Goal: Information Seeking & Learning: Learn about a topic

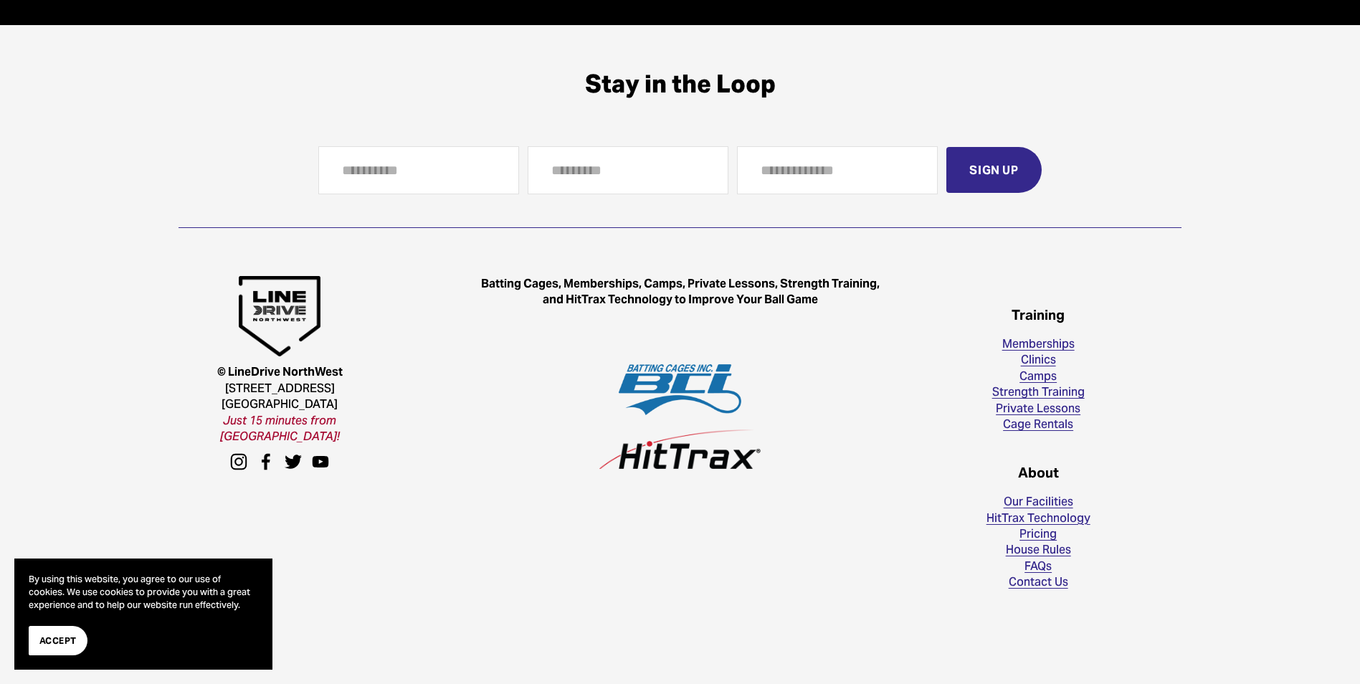
scroll to position [4207, 0]
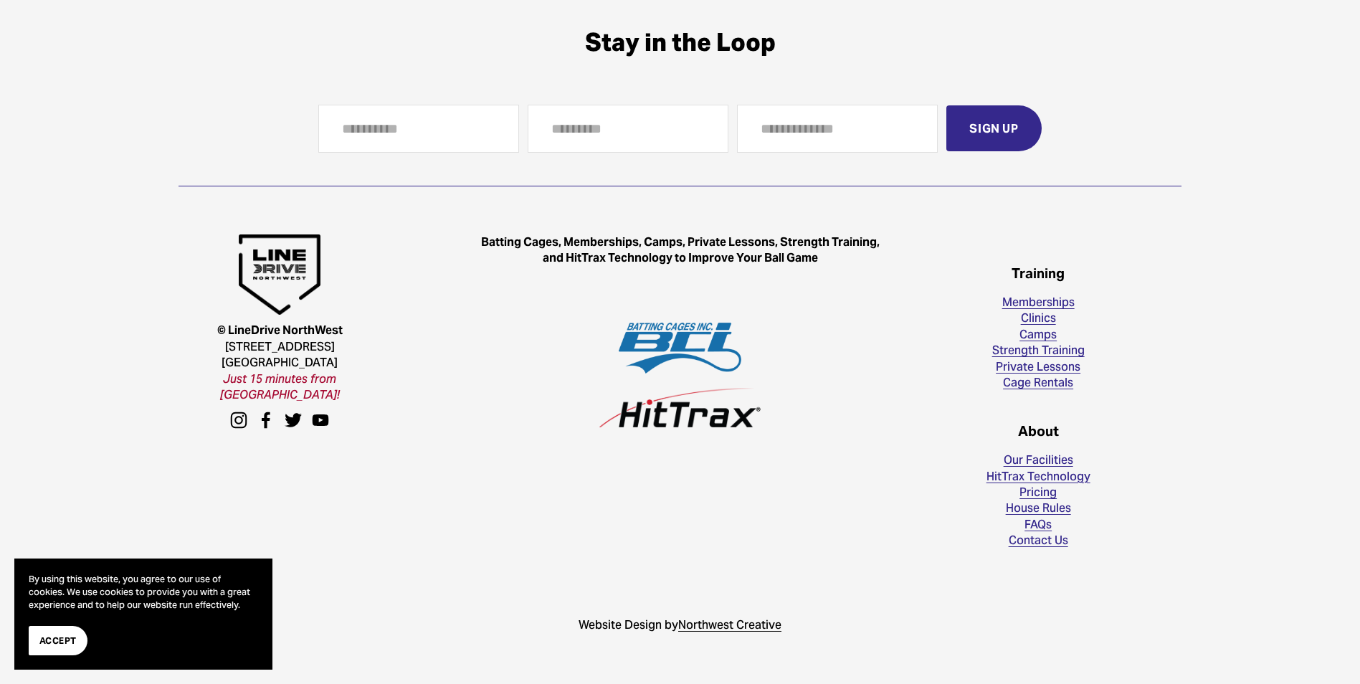
click at [1036, 511] on link "House Rules" at bounding box center [1038, 508] width 65 height 16
click at [1037, 521] on link "FAQs" at bounding box center [1037, 525] width 27 height 16
click at [1291, 298] on div "Stay in the Loop First Name Last Name Email Address Sign Up You’re in! 😎 You’ll…" at bounding box center [680, 333] width 1360 height 611
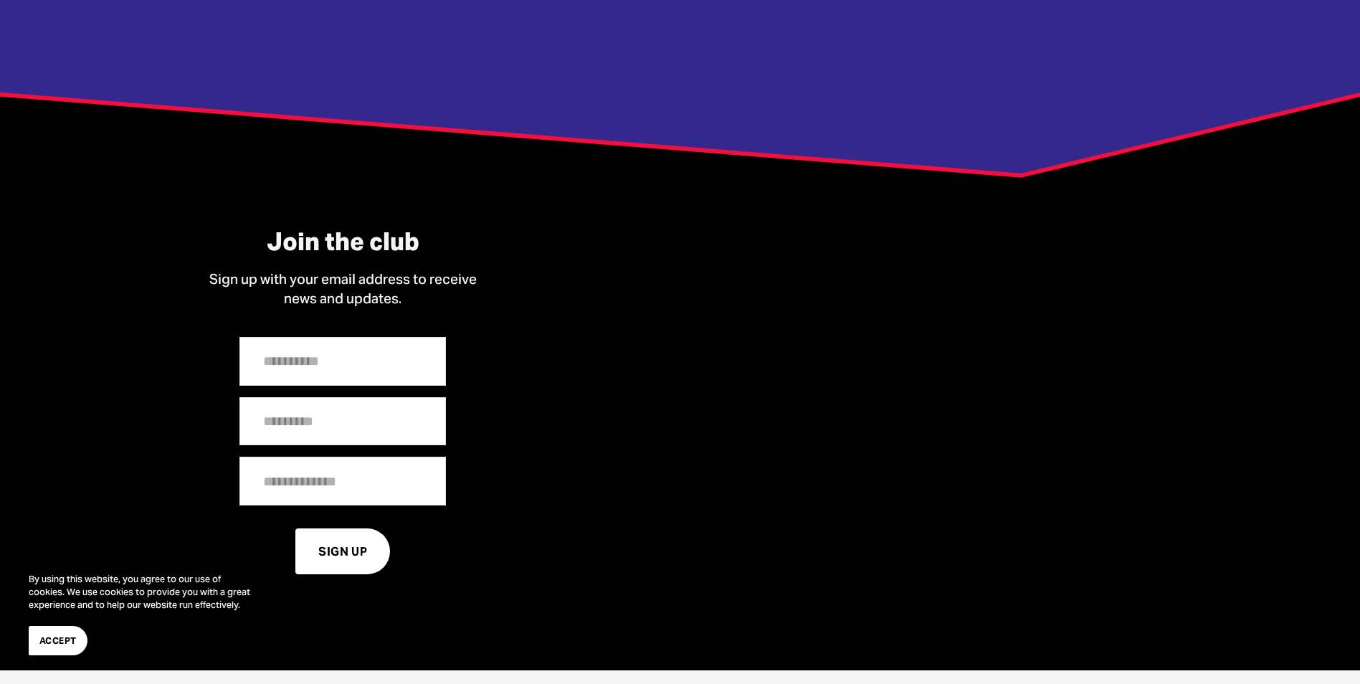
scroll to position [3490, 0]
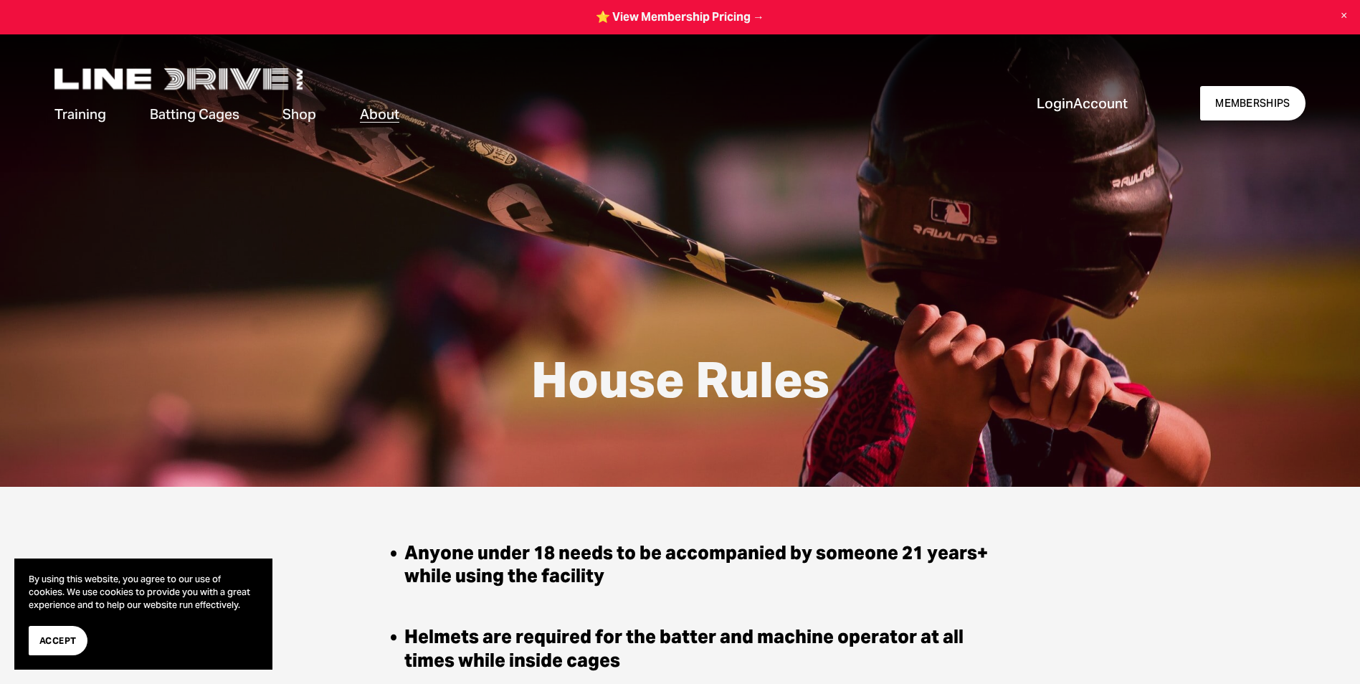
scroll to position [358, 0]
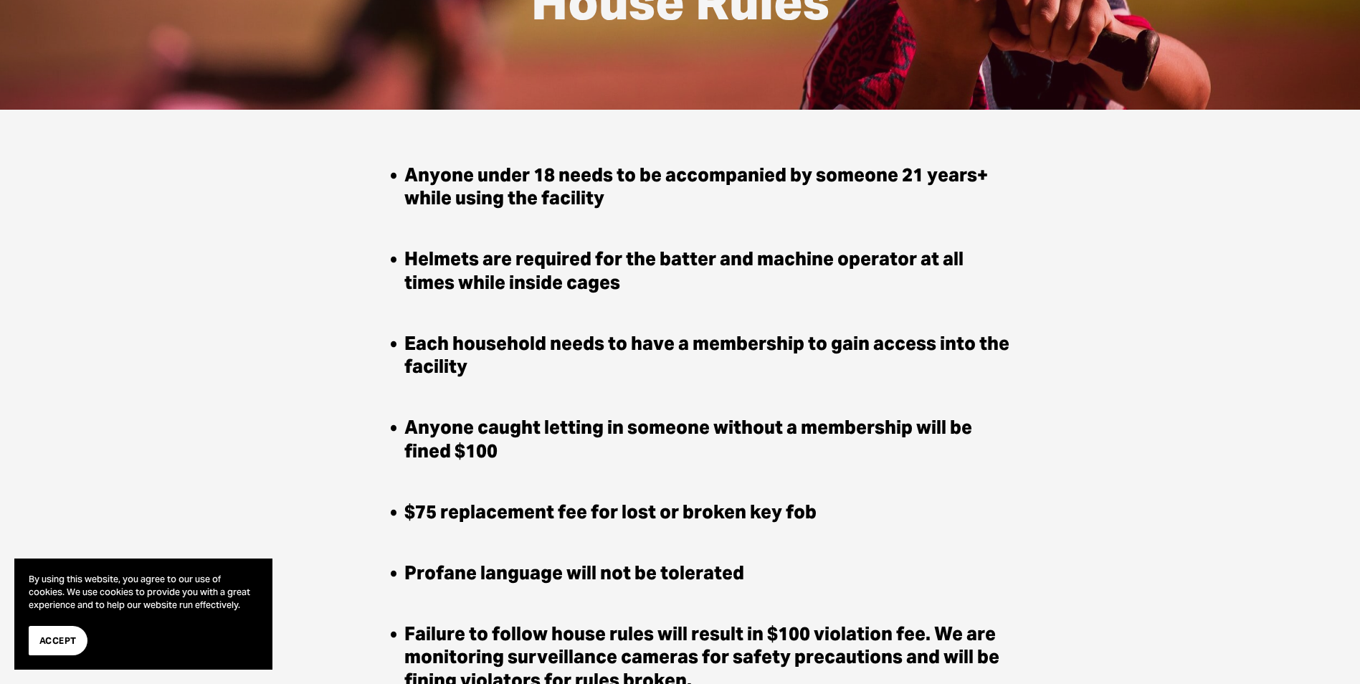
click at [1082, 254] on div "Anyone under 18 needs to be accompanied by someone 21 years+ while using the fa…" at bounding box center [680, 562] width 1360 height 817
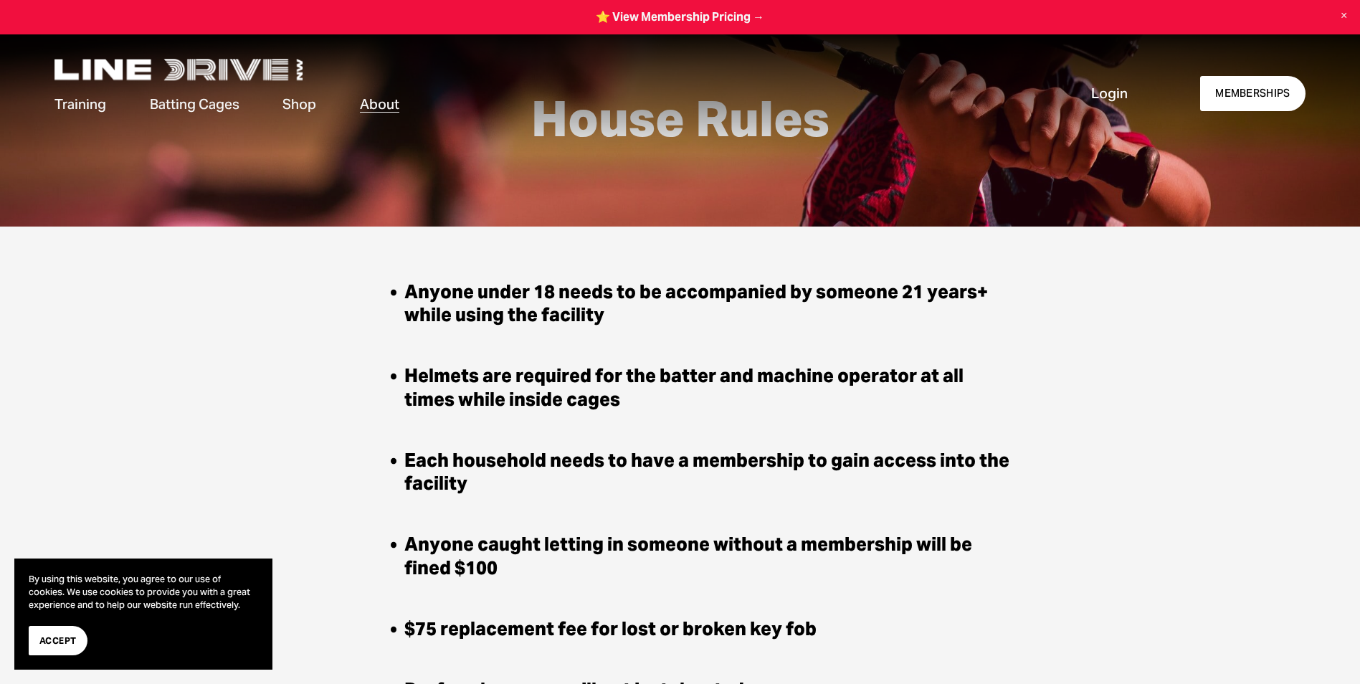
scroll to position [0, 0]
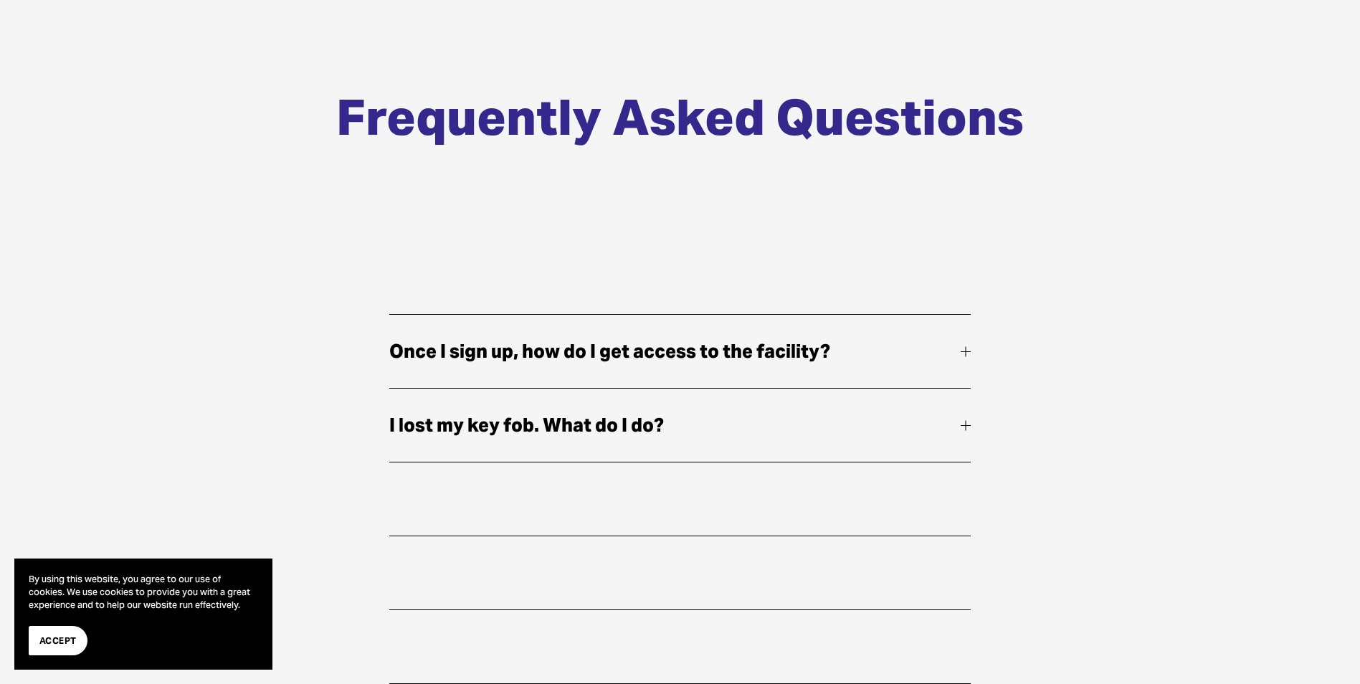
scroll to position [287, 0]
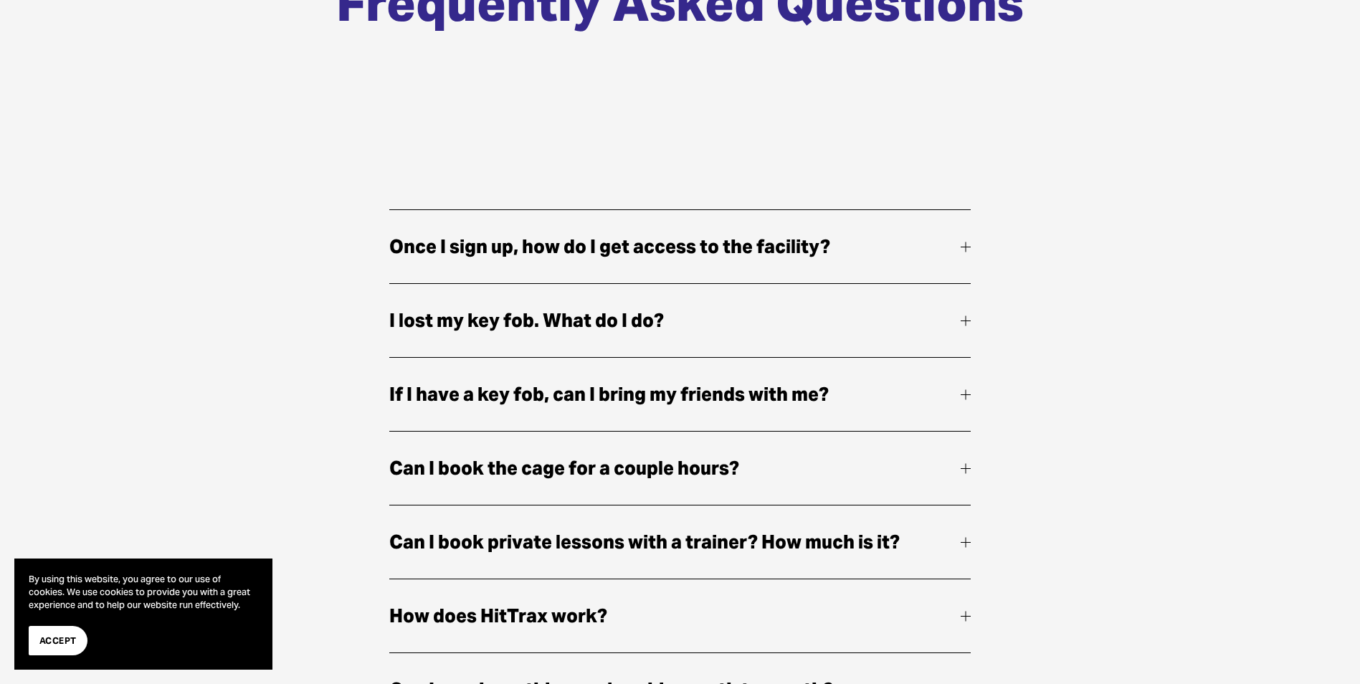
click at [963, 246] on div at bounding box center [966, 247] width 10 height 10
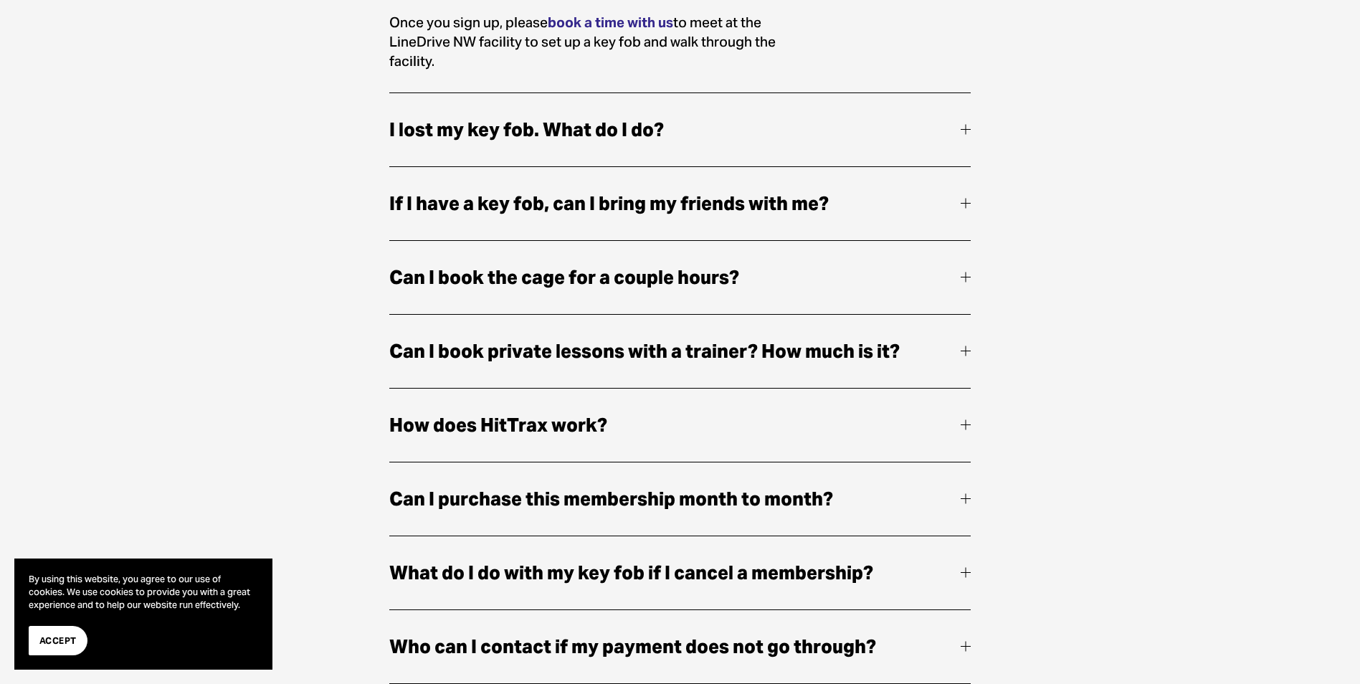
scroll to position [645, 0]
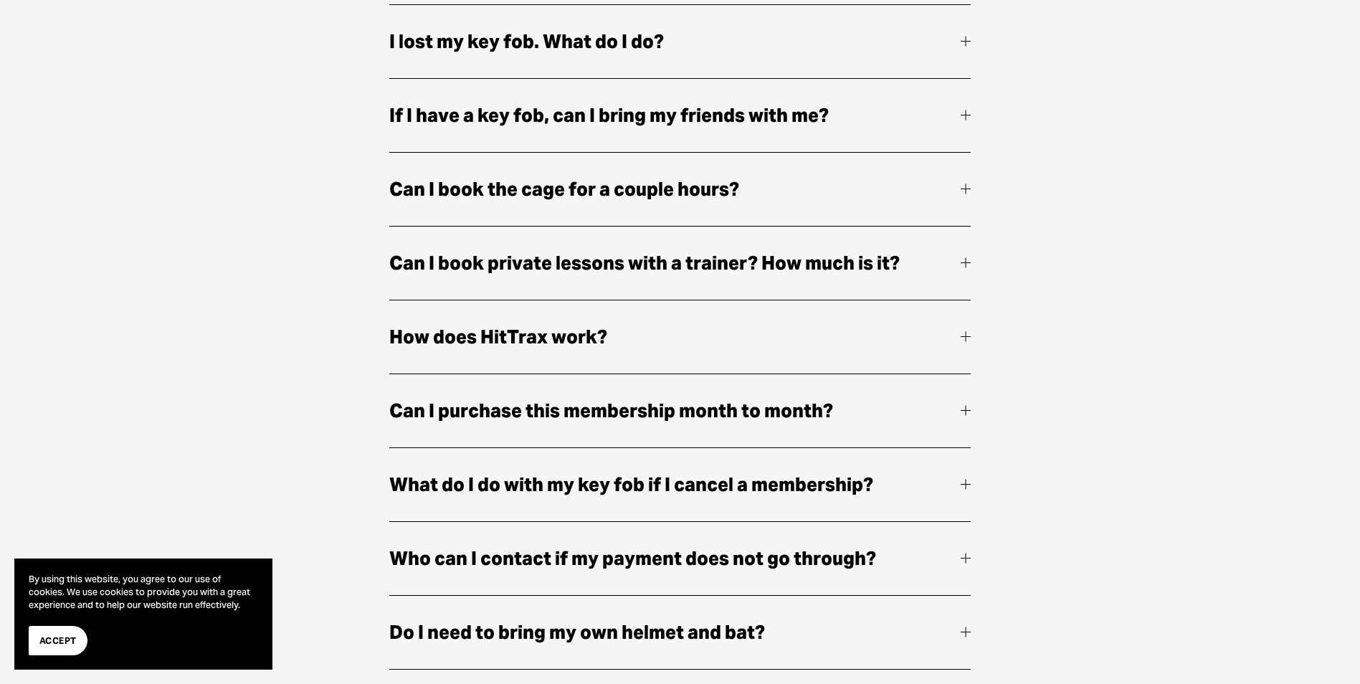
click at [958, 110] on span "If I have a key fob, can I bring my friends with me?" at bounding box center [675, 115] width 572 height 30
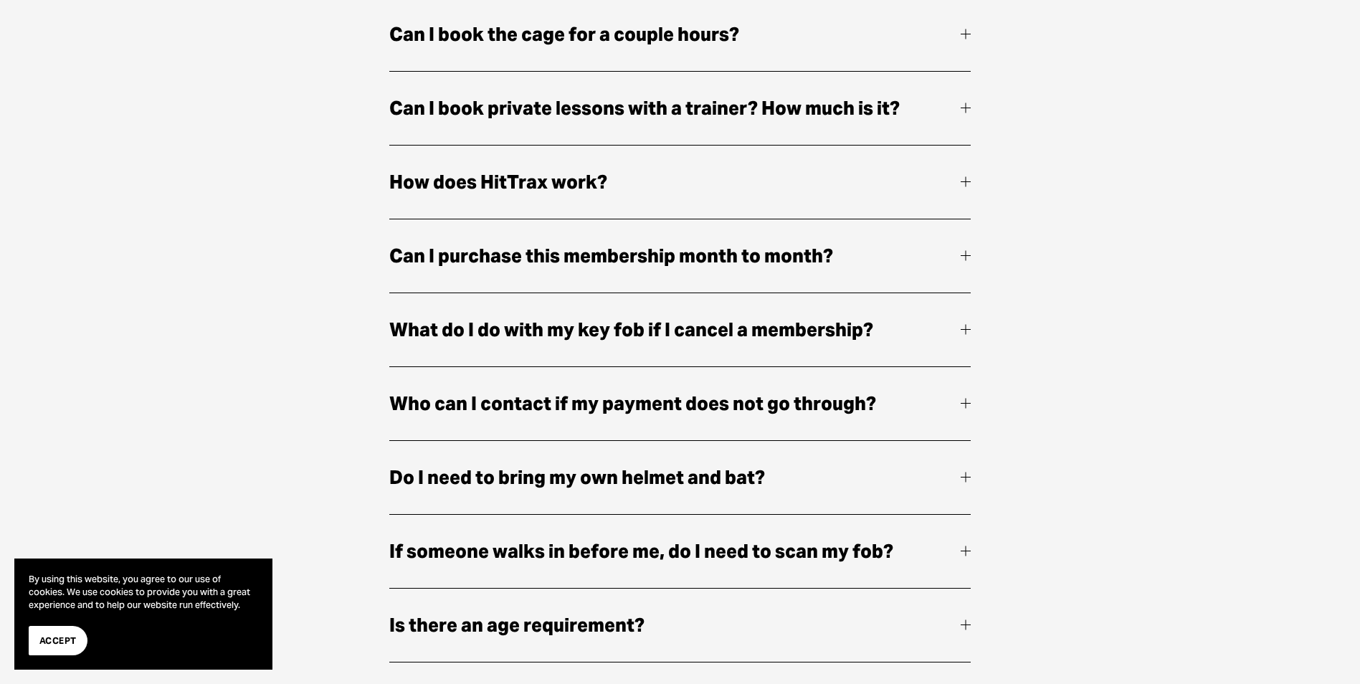
scroll to position [932, 0]
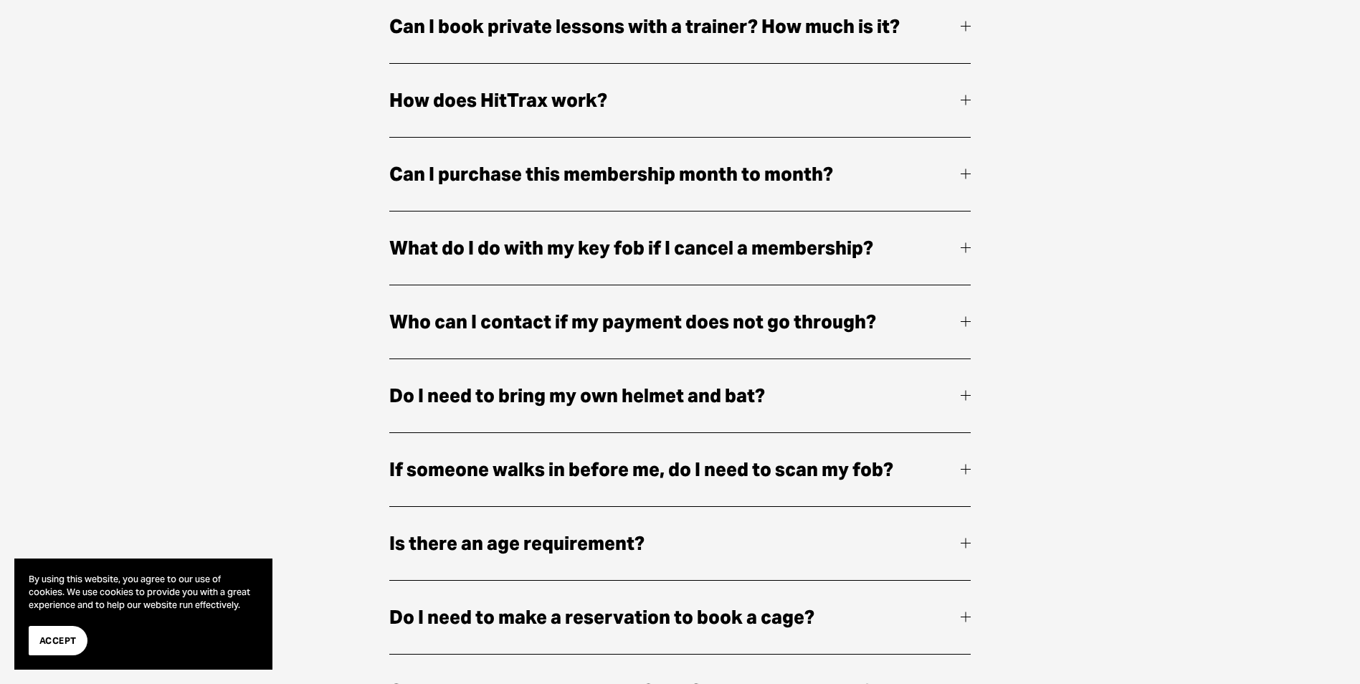
click at [963, 100] on div at bounding box center [966, 100] width 10 height 1
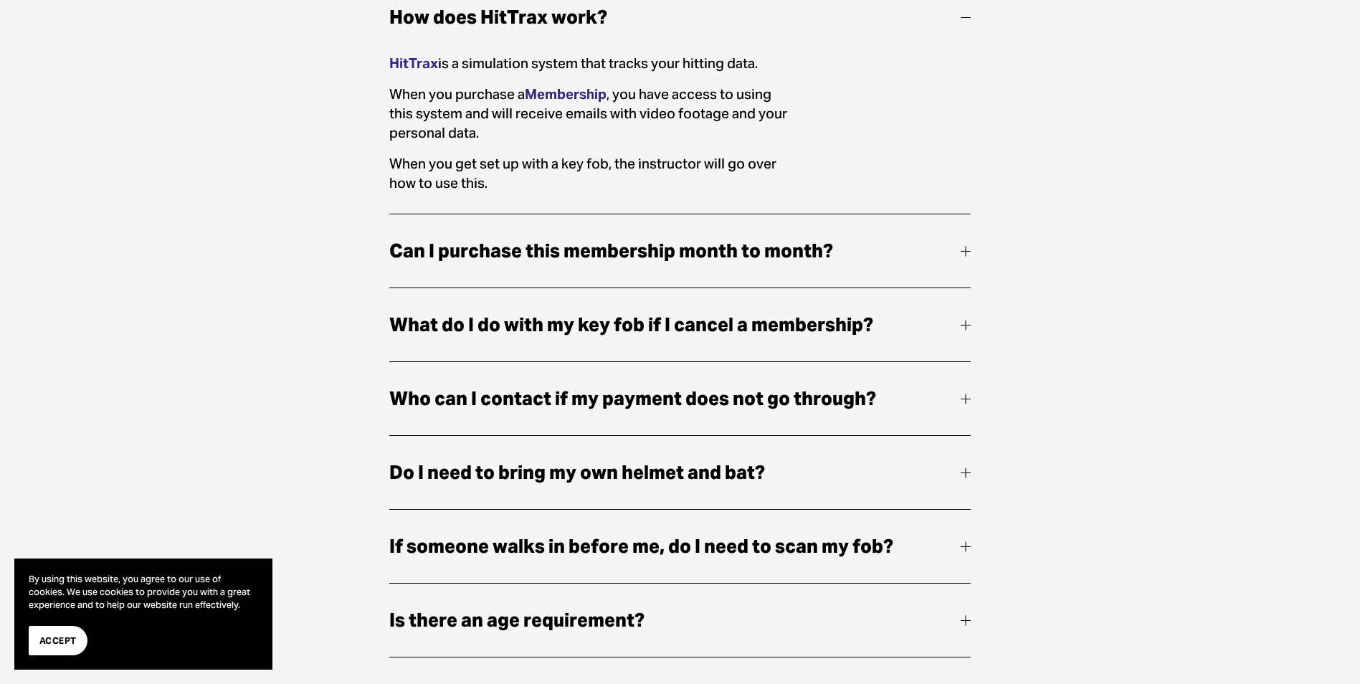
scroll to position [860, 0]
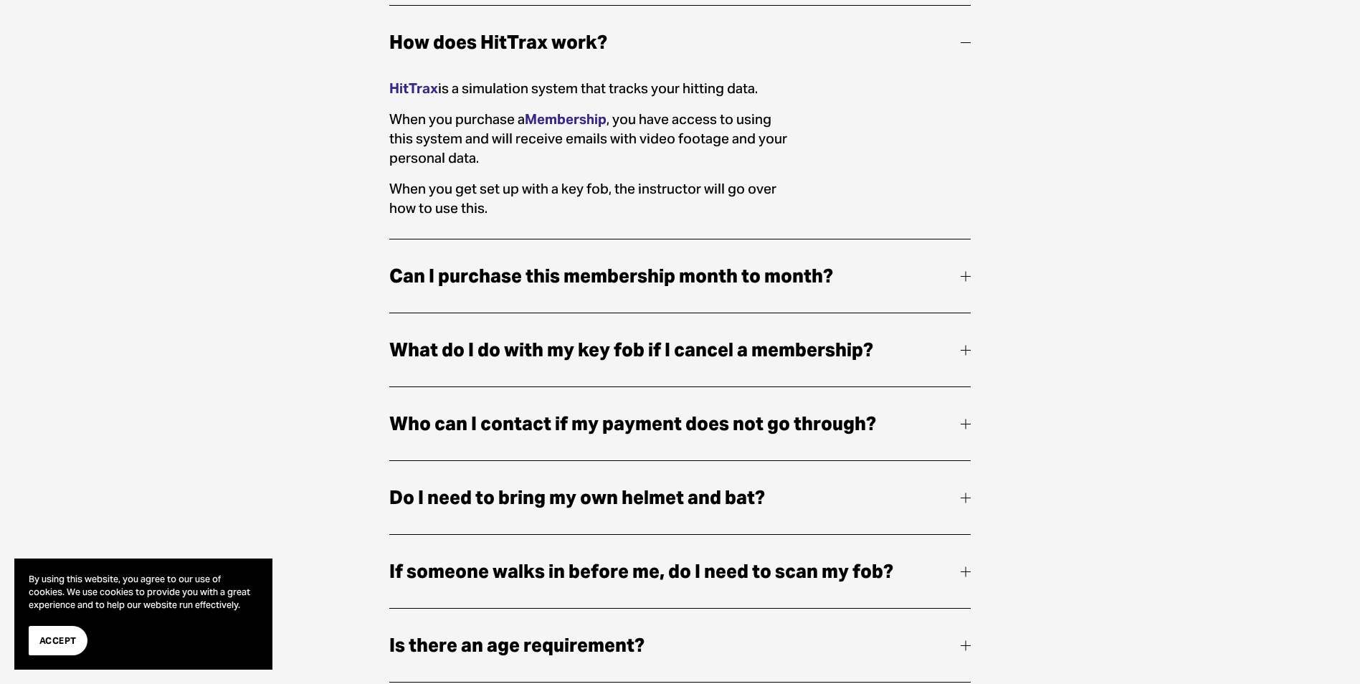
click at [1138, 206] on div "Once I sign up, how do I get access to the facility? Once you sign up, please b…" at bounding box center [680, 344] width 1360 height 1417
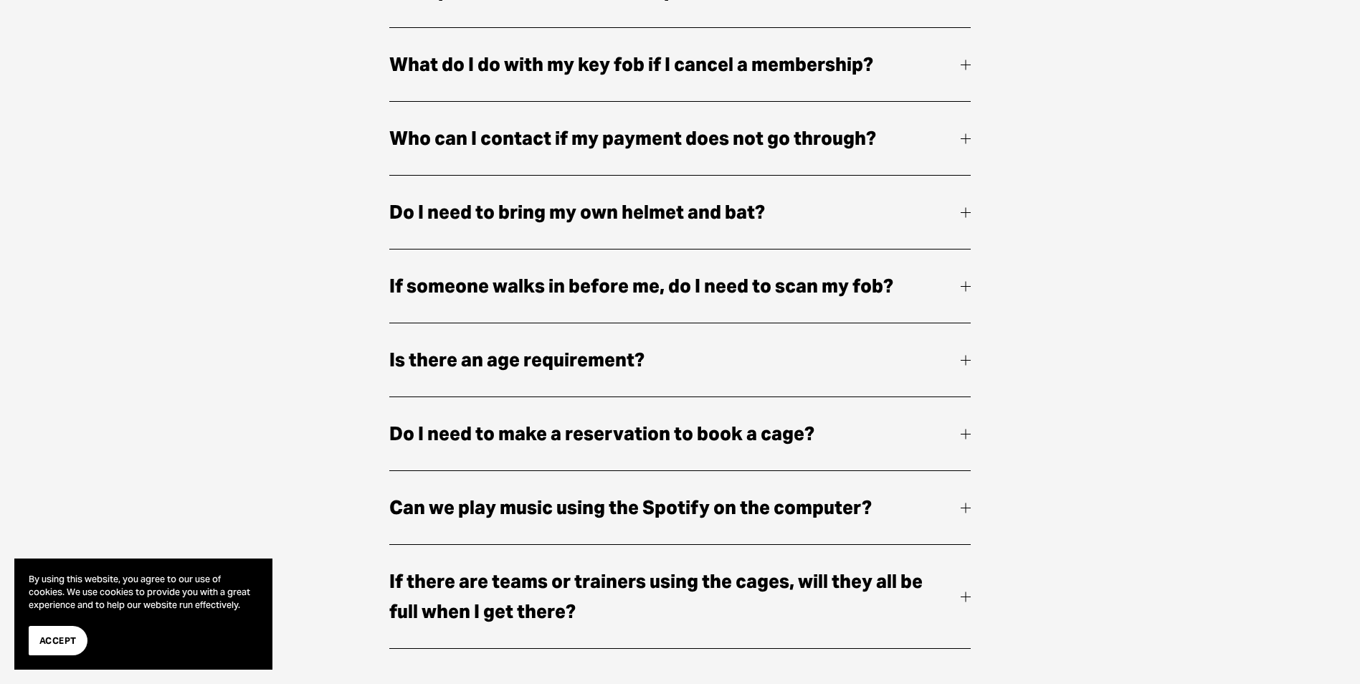
scroll to position [1147, 0]
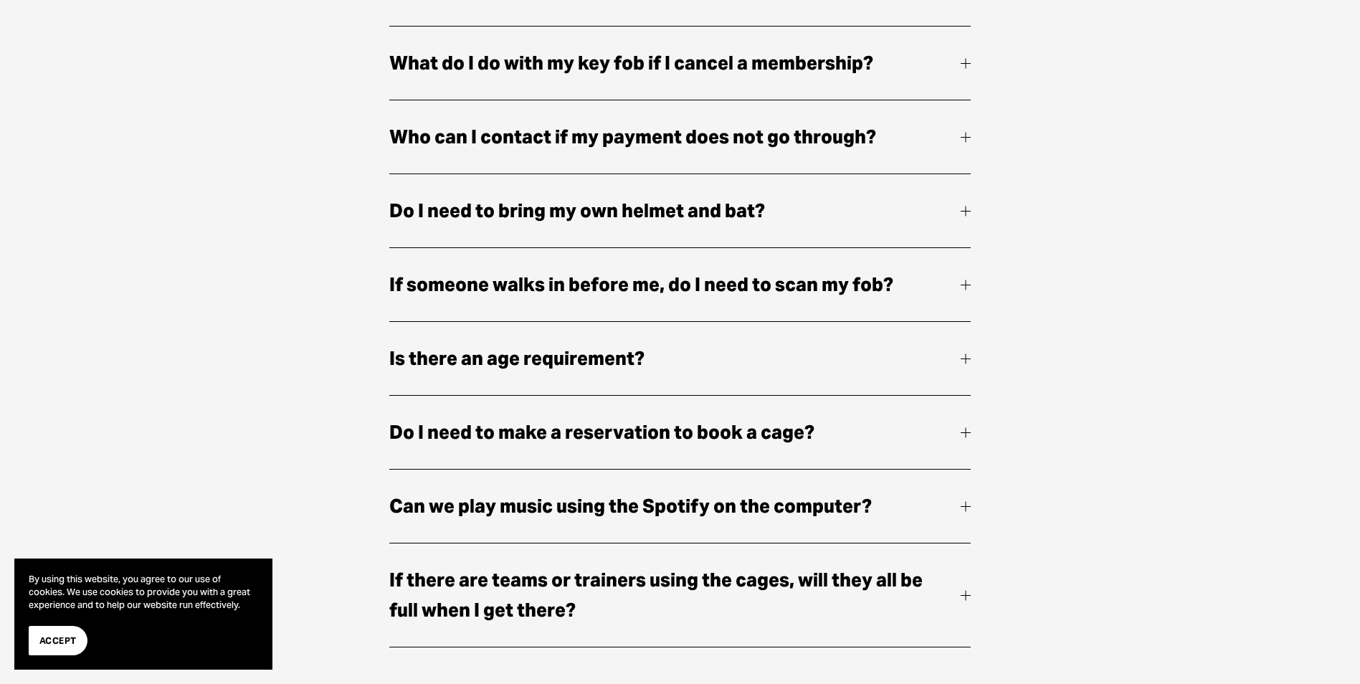
click at [961, 63] on div at bounding box center [966, 63] width 10 height 1
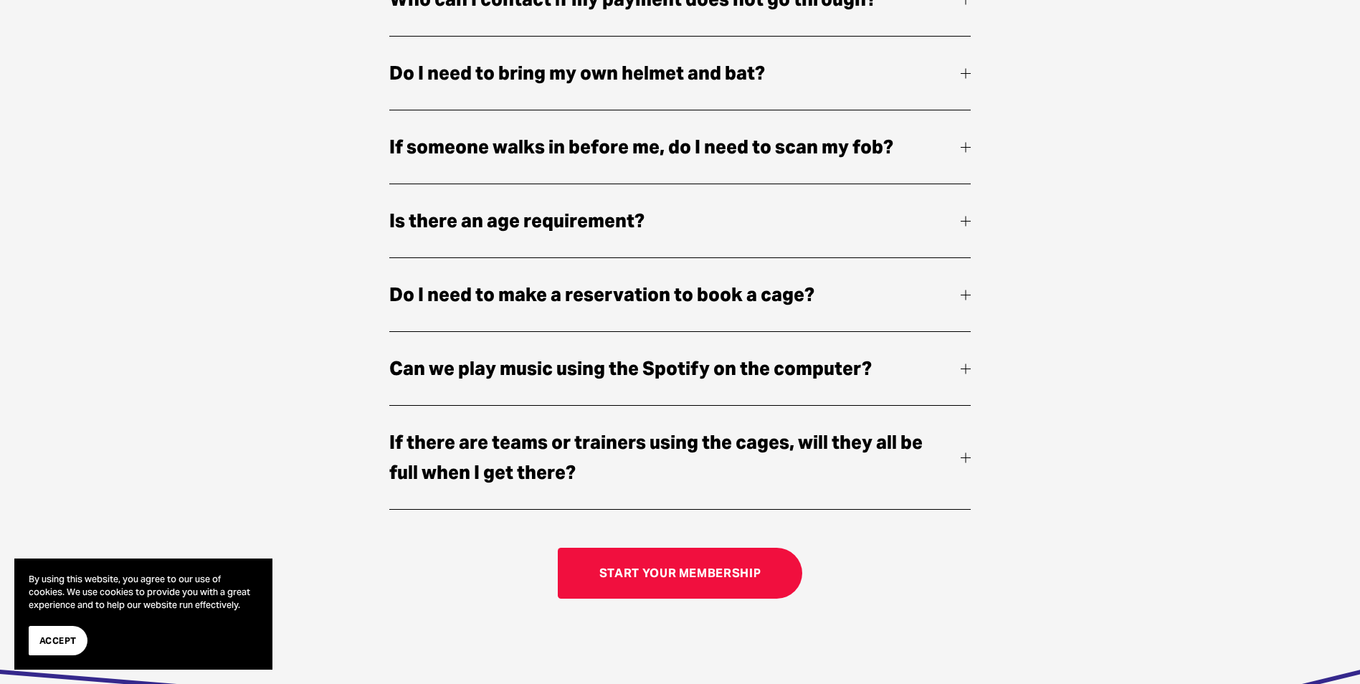
scroll to position [1290, 0]
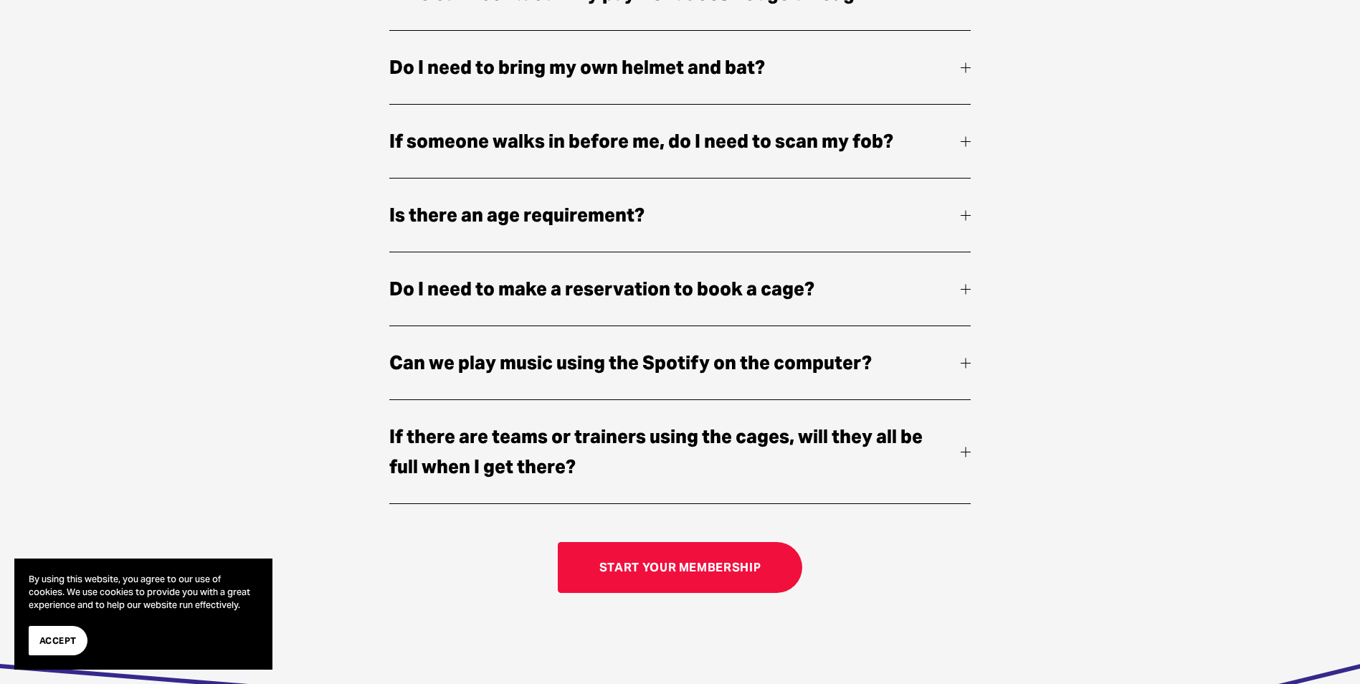
click at [968, 114] on button "If someone walks in before me, do I need to scan my fob?" at bounding box center [680, 141] width 582 height 73
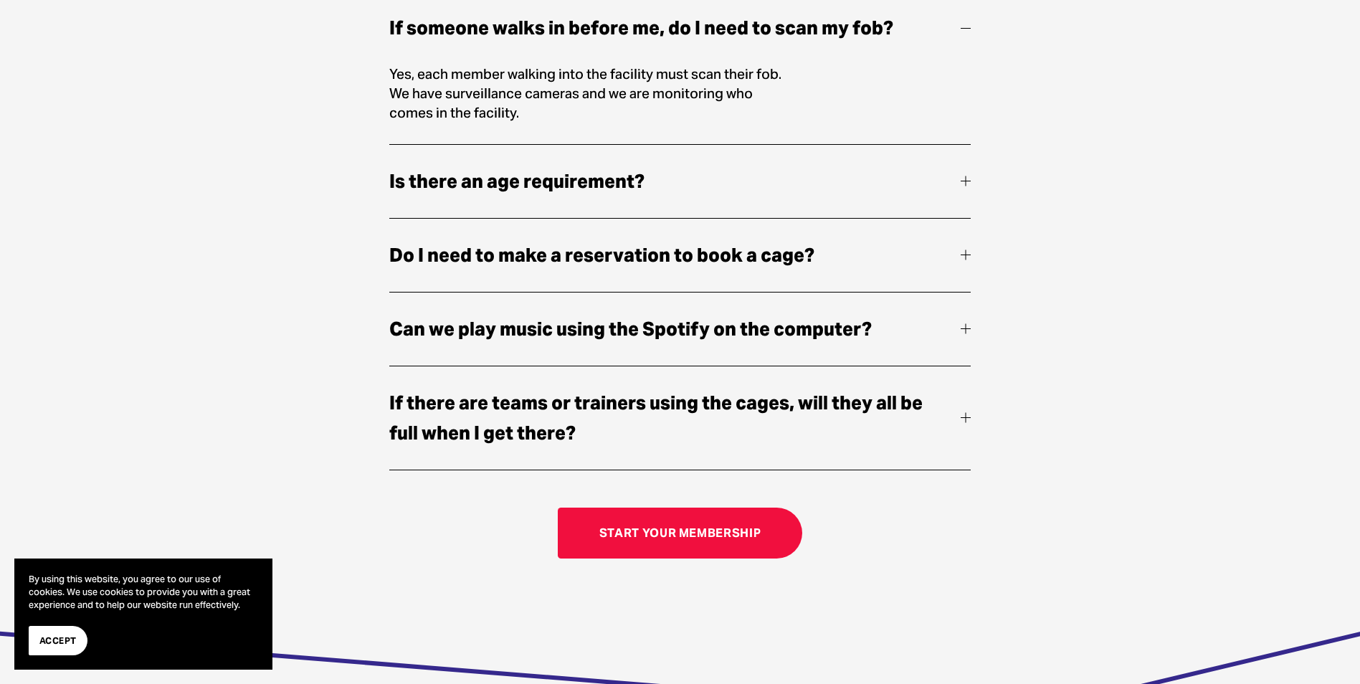
scroll to position [1219, 0]
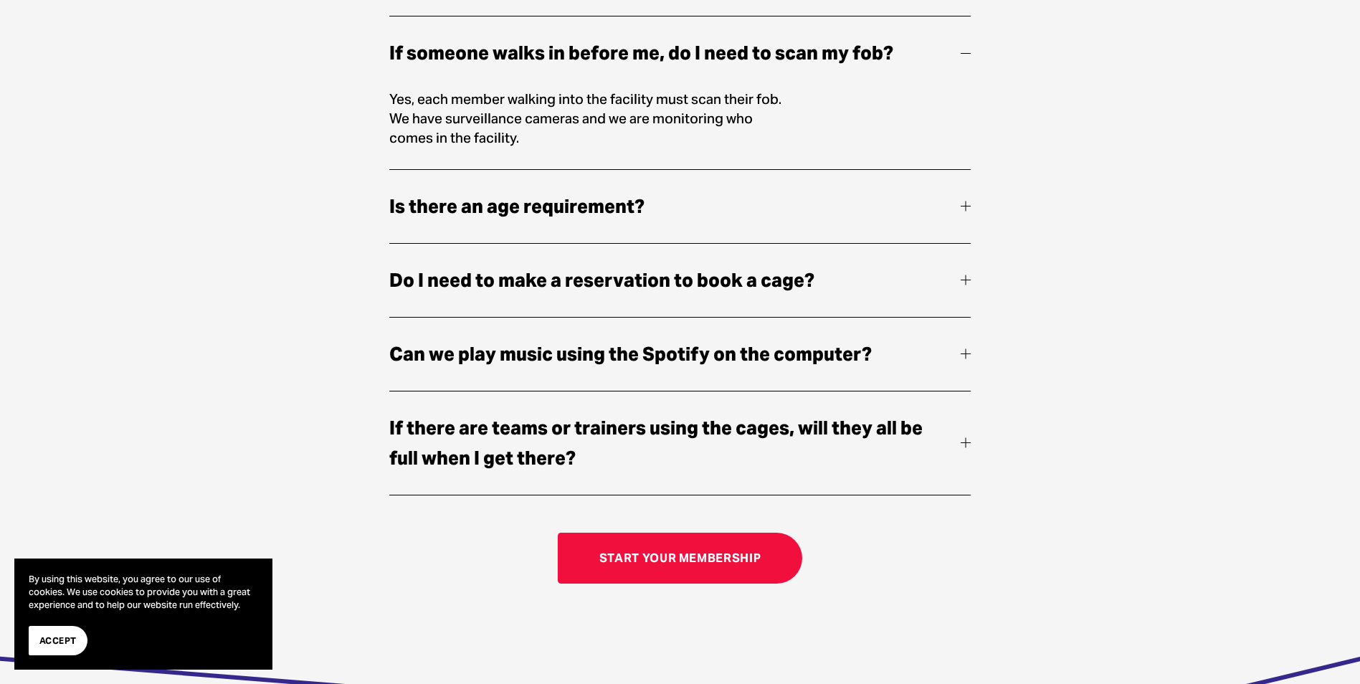
click at [968, 207] on div at bounding box center [966, 206] width 10 height 10
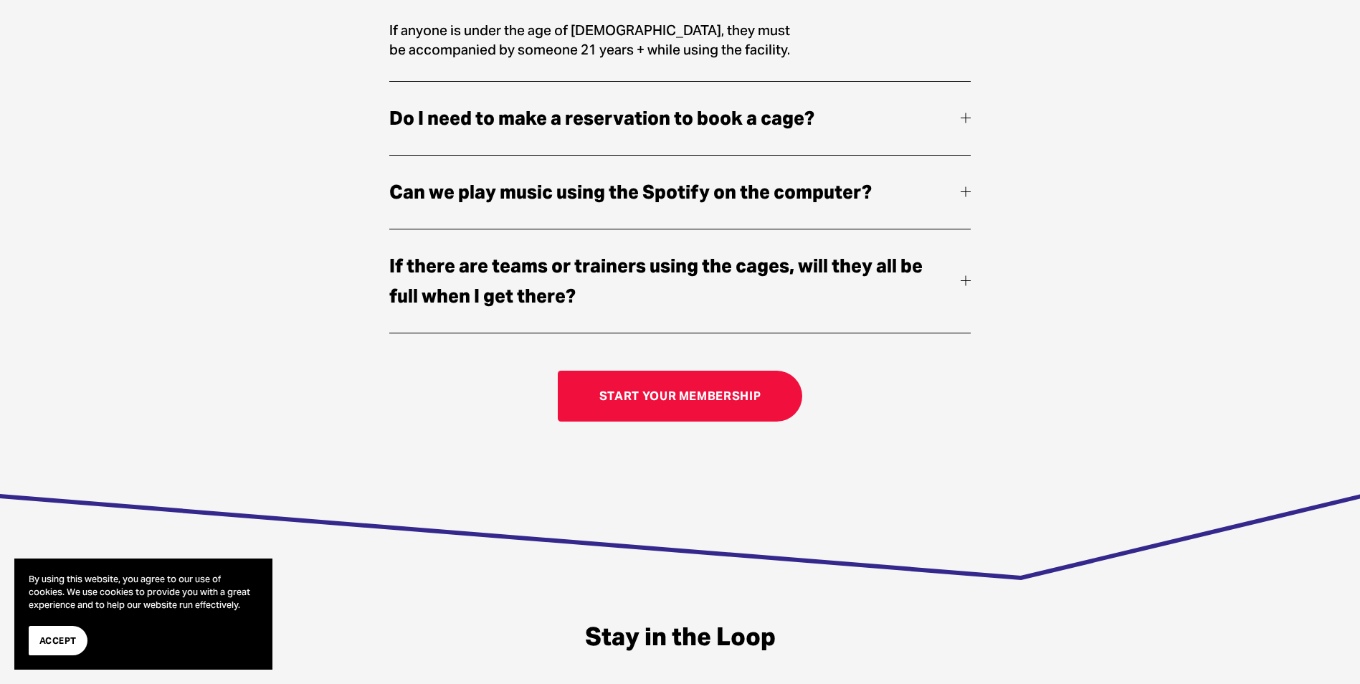
scroll to position [1362, 0]
click at [969, 192] on div at bounding box center [966, 191] width 10 height 10
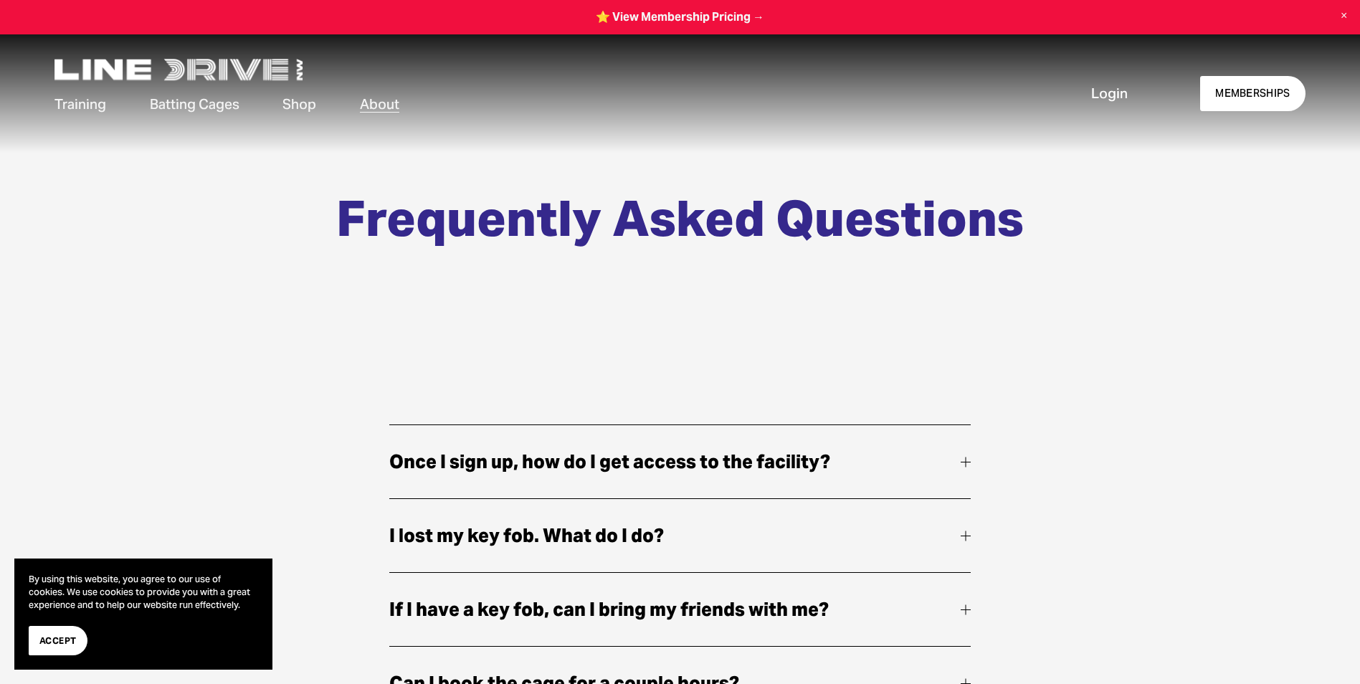
scroll to position [0, 0]
